Goal: Task Accomplishment & Management: Use online tool/utility

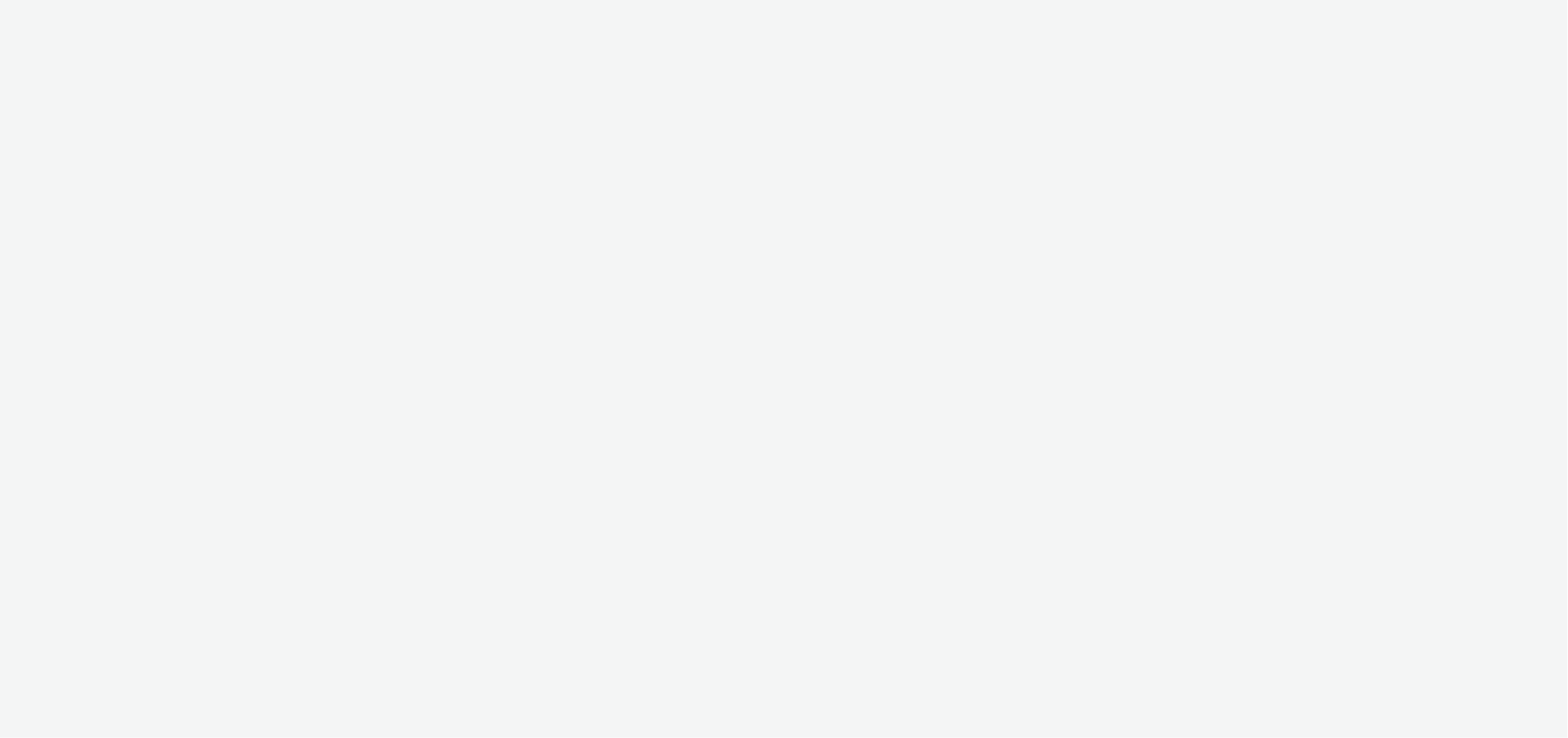
select select "11a7df10-284f-415c-b52a-427acf4c31ae"
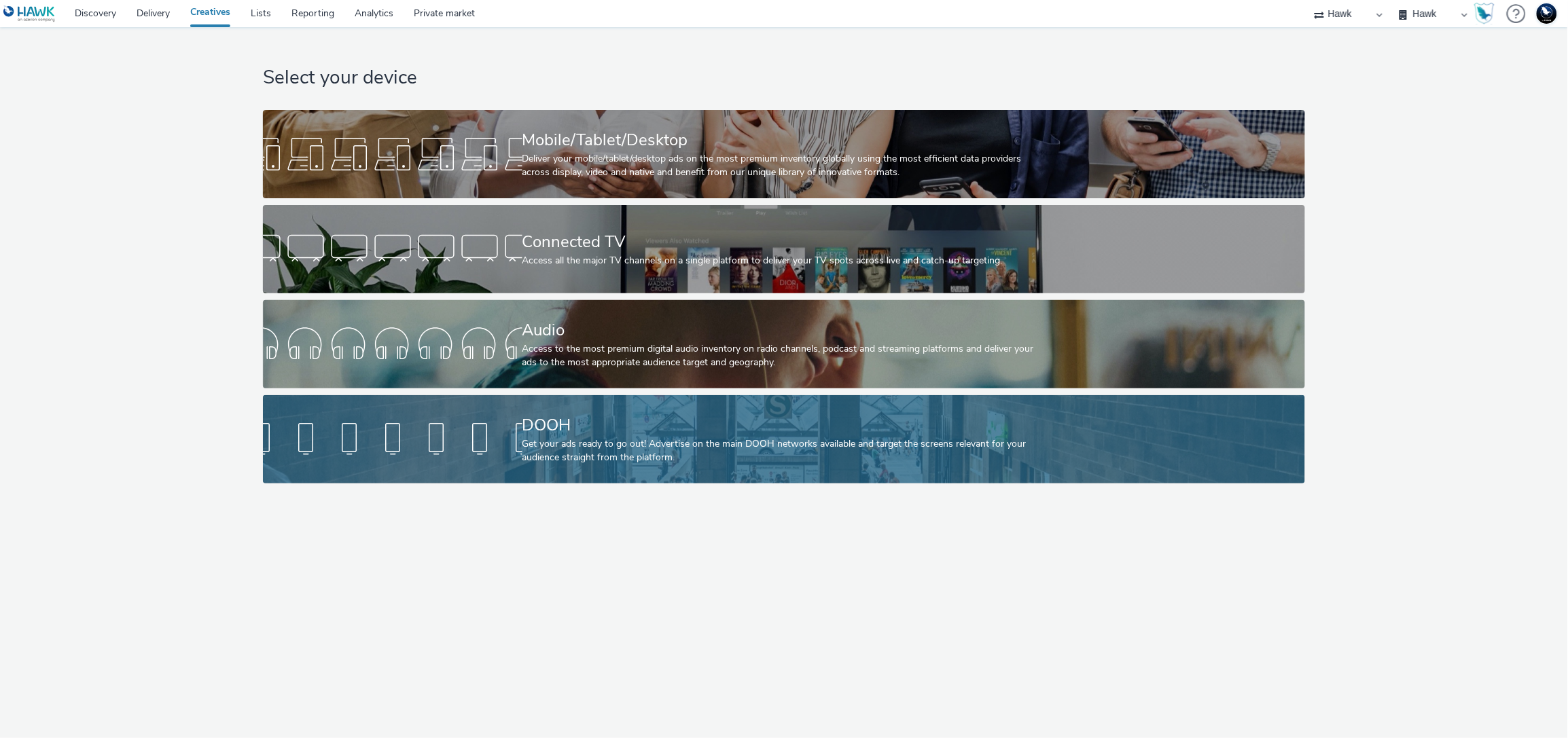
click at [557, 441] on div "Get your ads ready to go out! Advertise on the main DOOH networks available and…" at bounding box center [781, 451] width 519 height 28
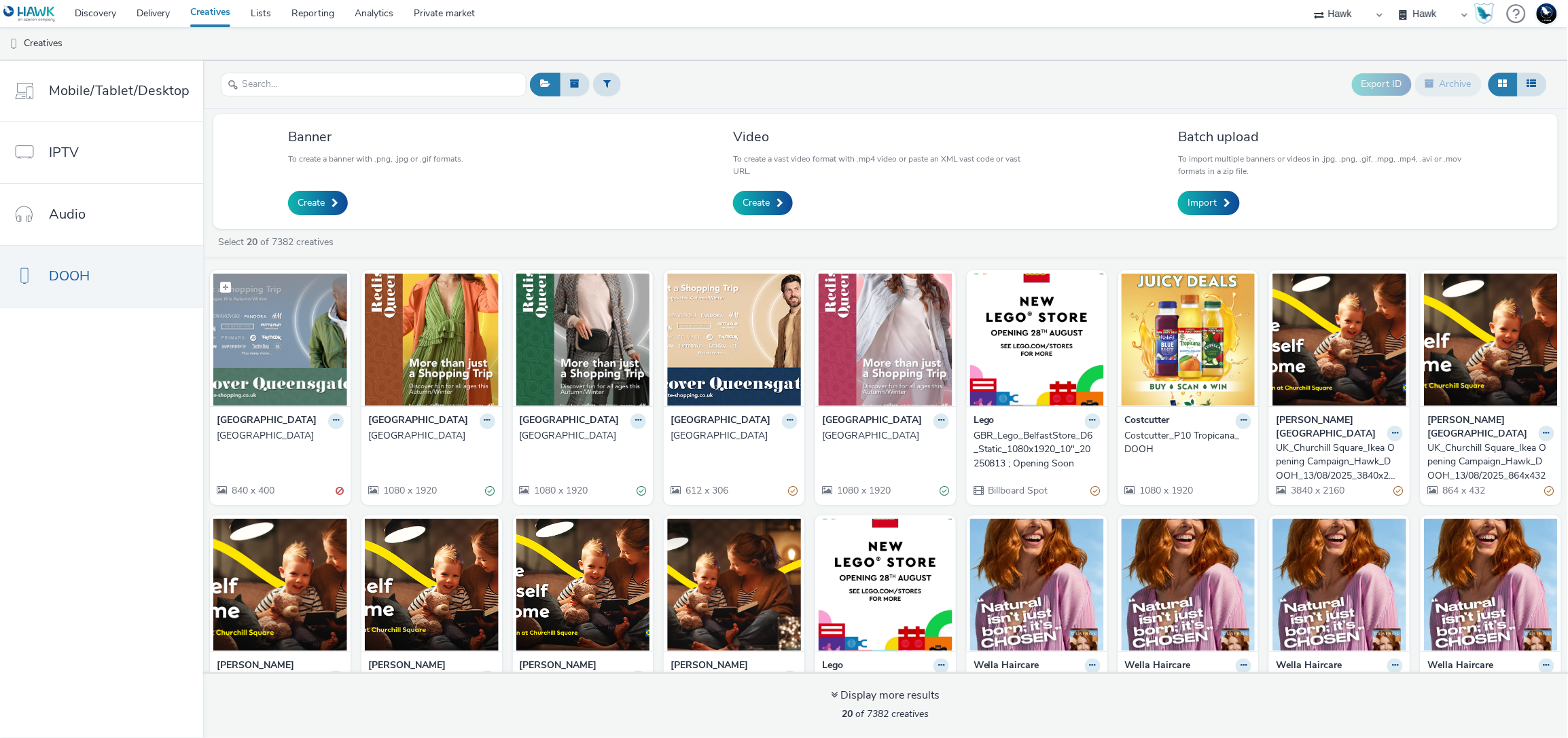
click at [279, 363] on img at bounding box center [280, 340] width 134 height 132
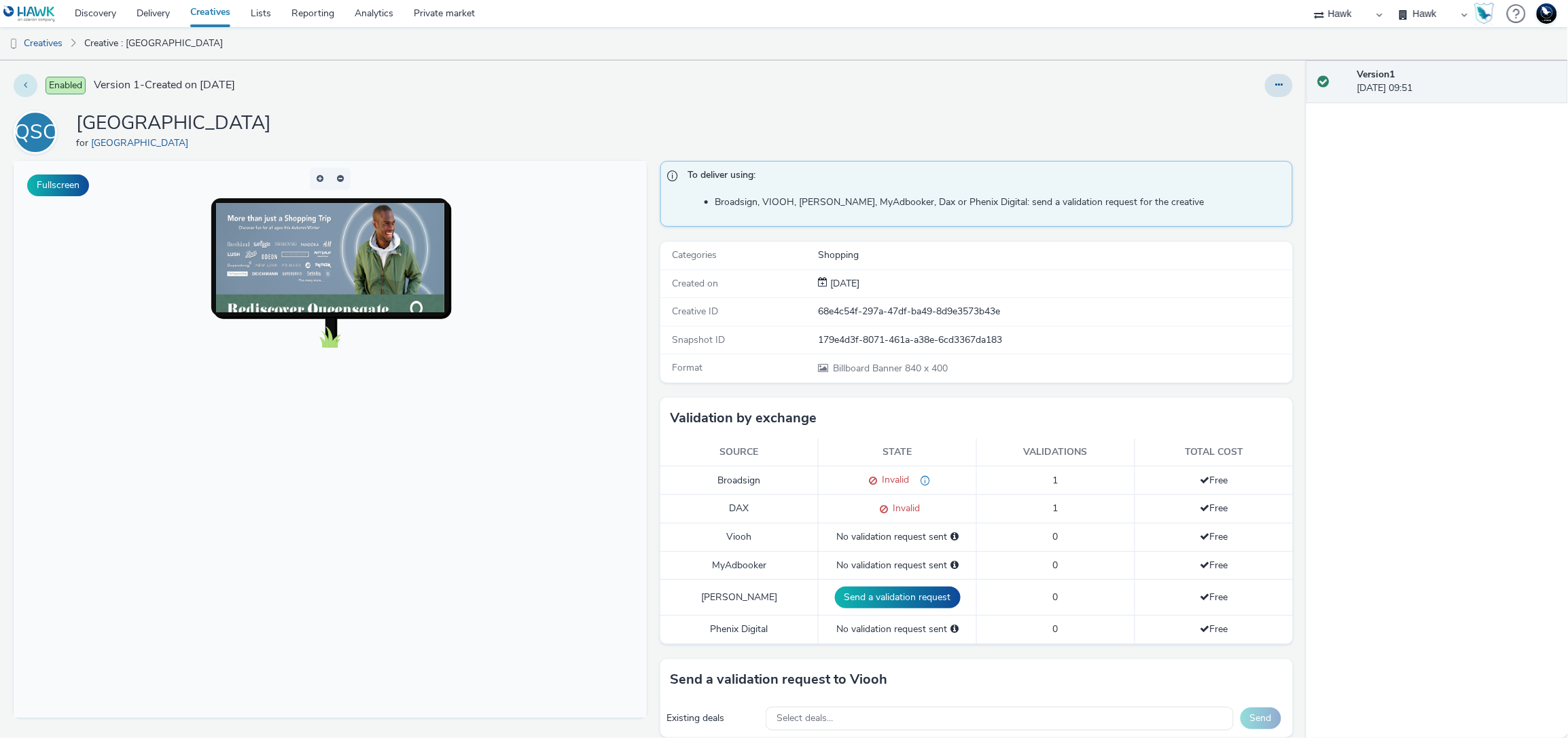
click at [34, 82] on button at bounding box center [25, 85] width 24 height 23
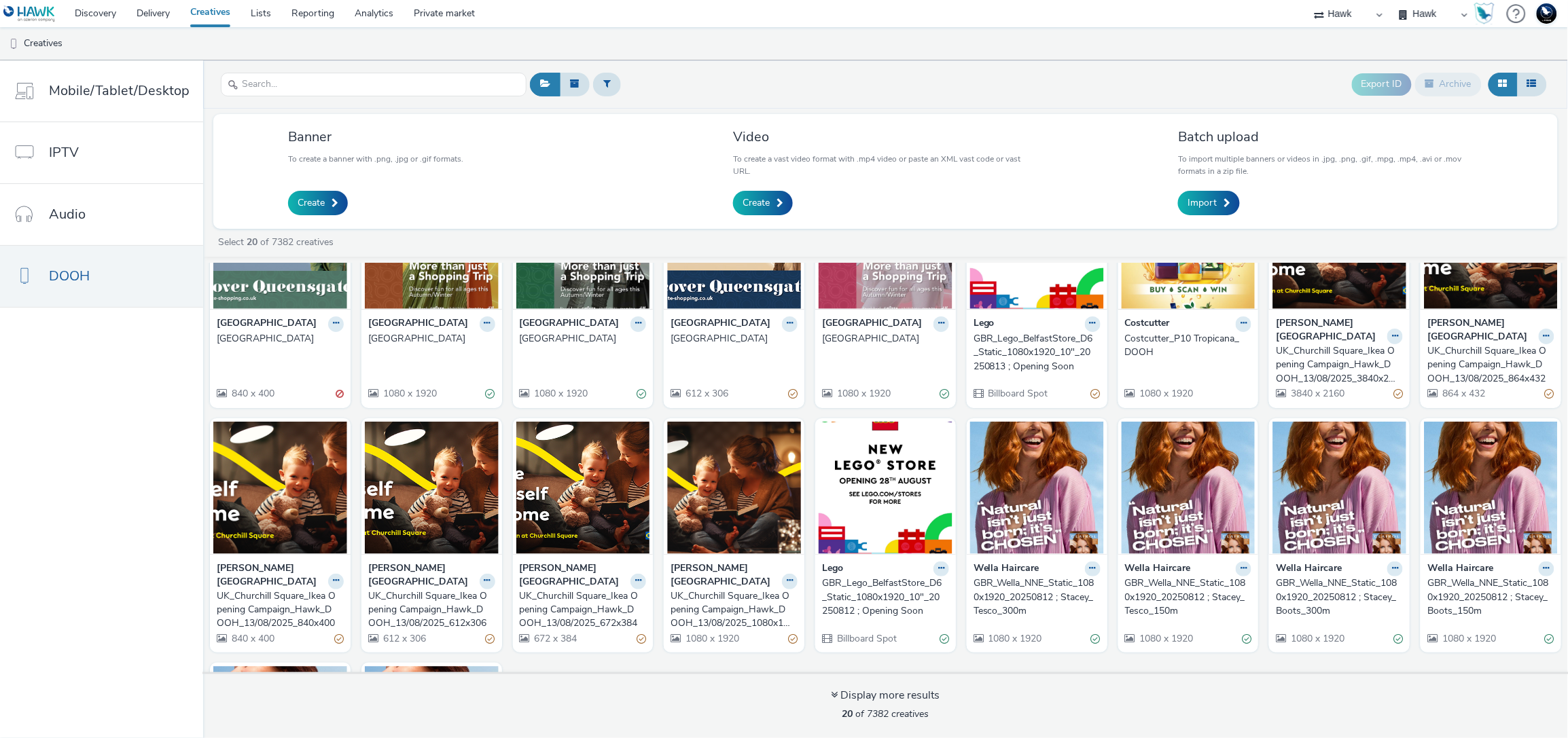
scroll to position [190, 0]
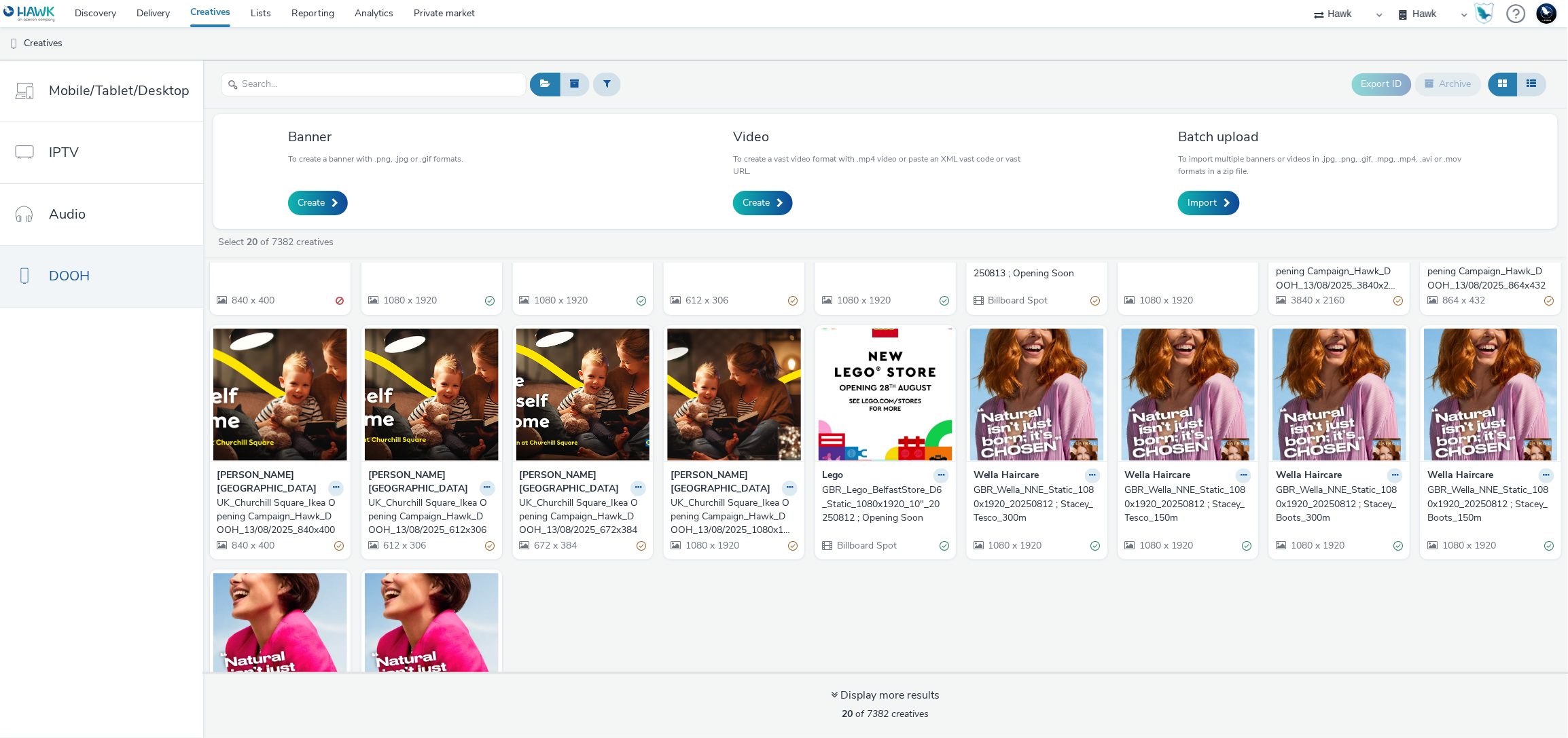
click at [1031, 495] on div "GBR_Wella_NNE_Static_1080x1920_20250812 ; Stacey_Tesco_300m" at bounding box center [1034, 504] width 121 height 42
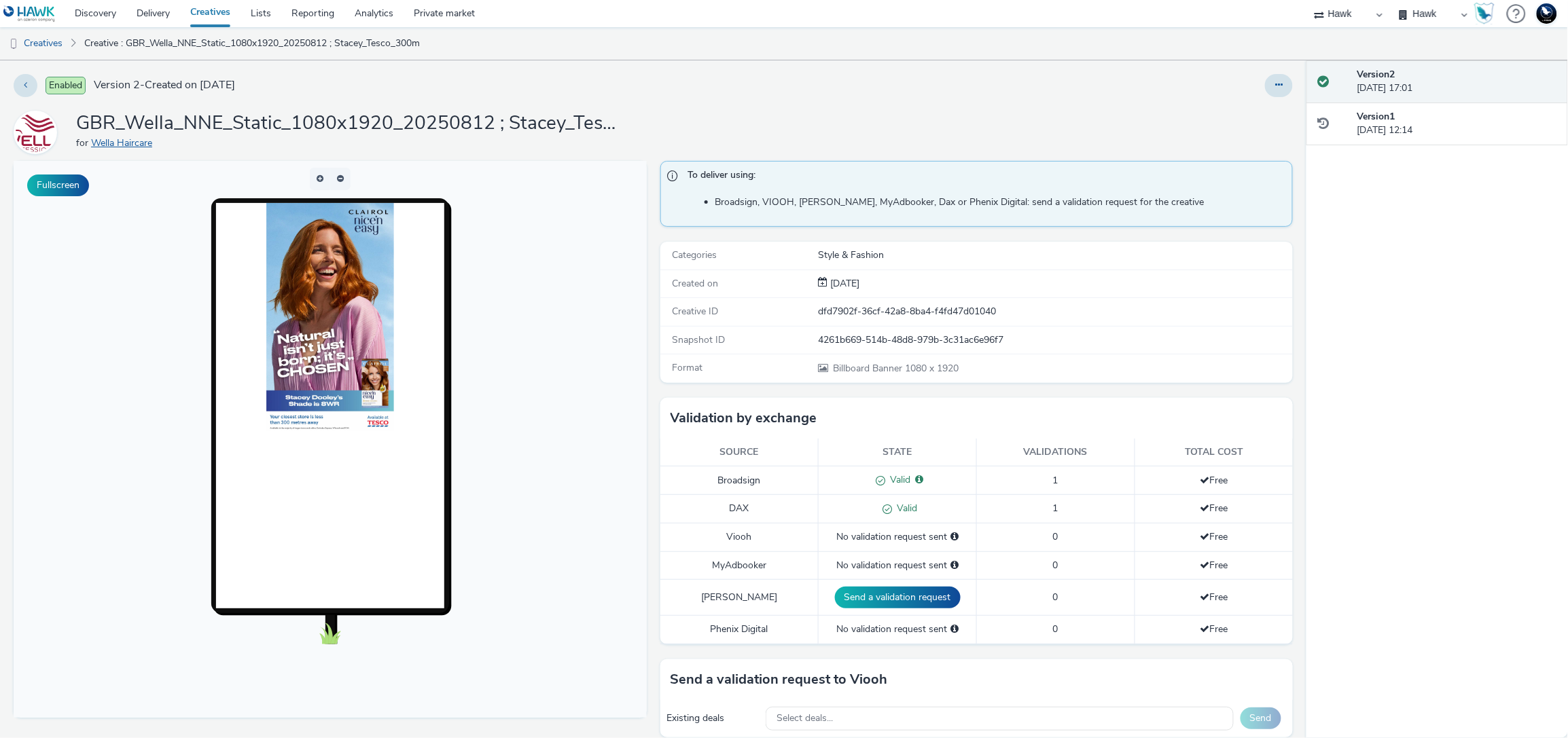
click at [118, 137] on link "Wella Haircare" at bounding box center [124, 143] width 67 height 13
